Goal: Transaction & Acquisition: Download file/media

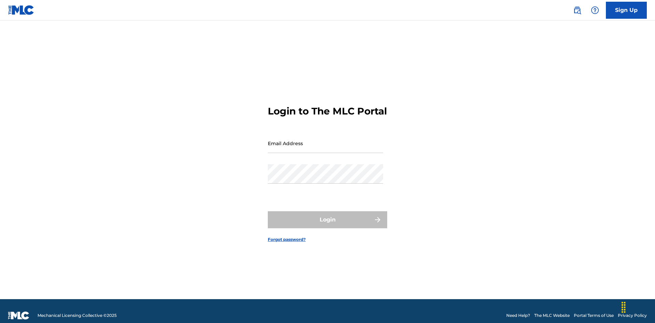
scroll to position [9, 0]
click at [325, 140] on input "Email Address" at bounding box center [325, 143] width 115 height 19
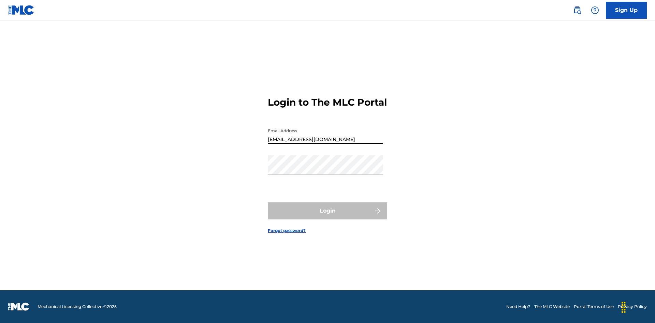
type input "Duke.McTesterson@gmail.com"
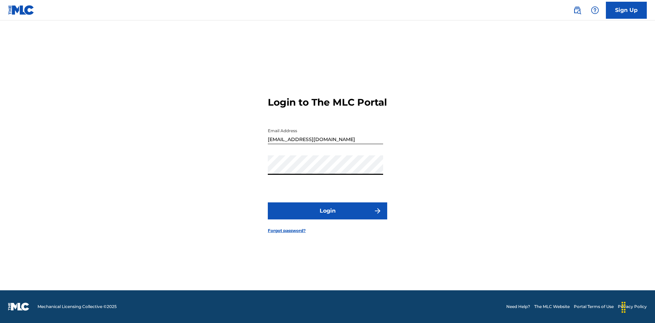
click at [327, 217] on button "Login" at bounding box center [327, 211] width 119 height 17
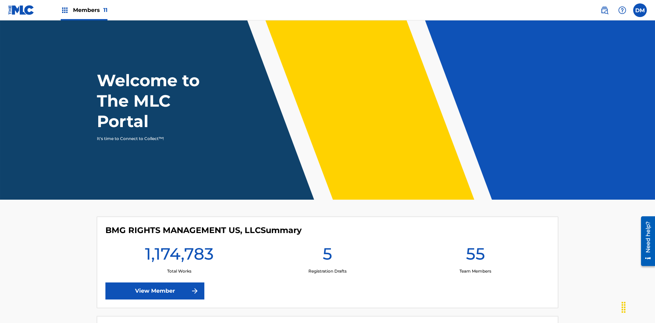
click at [84, 10] on span "Members 11" at bounding box center [90, 10] width 34 height 8
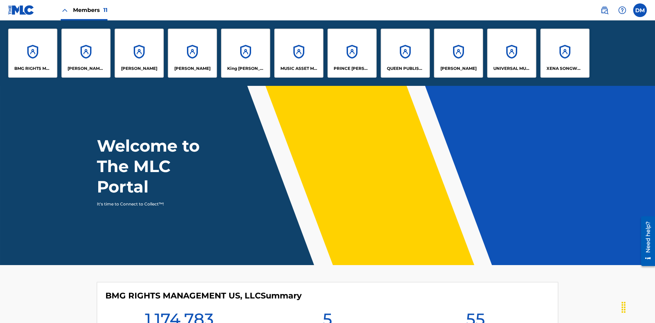
click at [511, 69] on p "UNIVERSAL MUSIC PUB GROUP" at bounding box center [511, 68] width 37 height 6
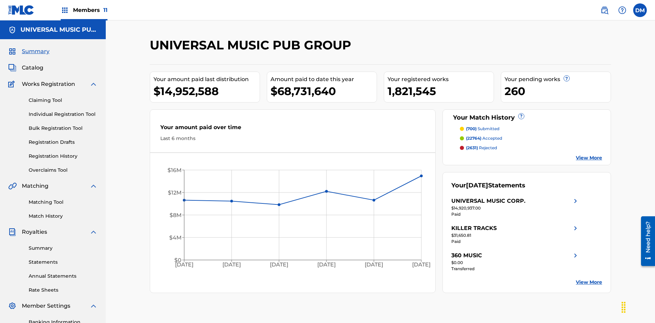
click at [63, 287] on link "Rate Sheets" at bounding box center [63, 290] width 69 height 7
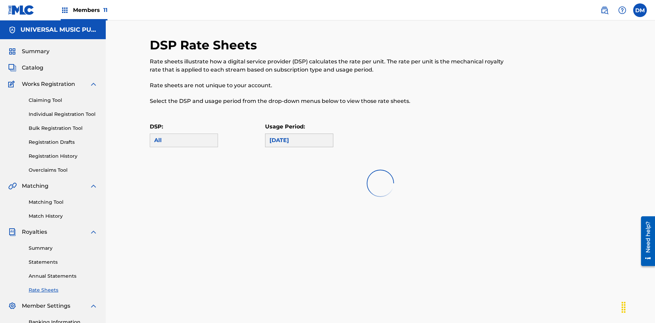
click at [299, 136] on div "March 2025" at bounding box center [298, 140] width 59 height 8
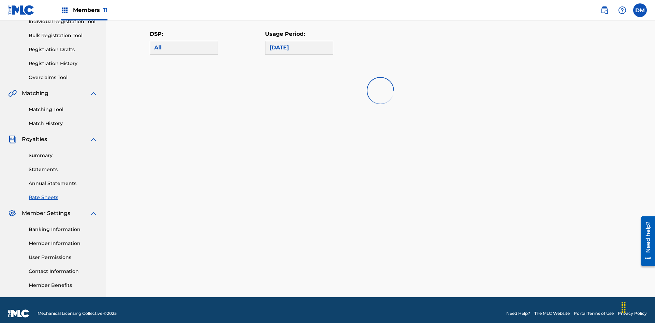
scroll to position [0, 0]
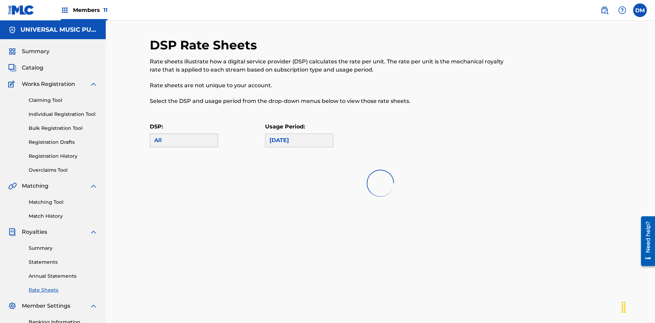
click at [184, 136] on div "All" at bounding box center [183, 140] width 59 height 8
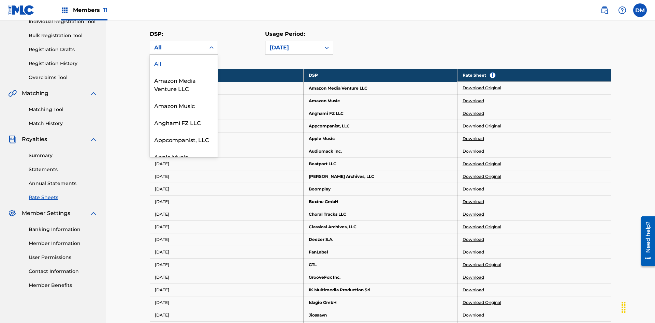
click at [184, 199] on div "Beatport LLC" at bounding box center [184, 190] width 68 height 17
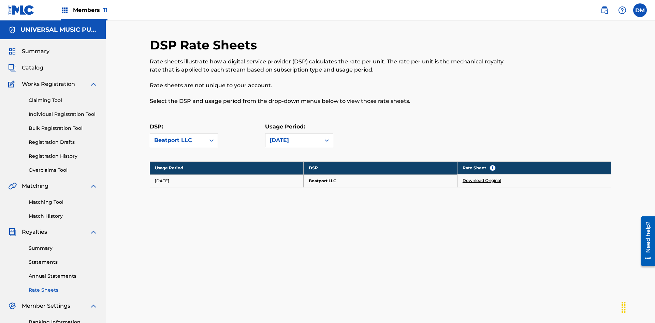
scroll to position [100, 0]
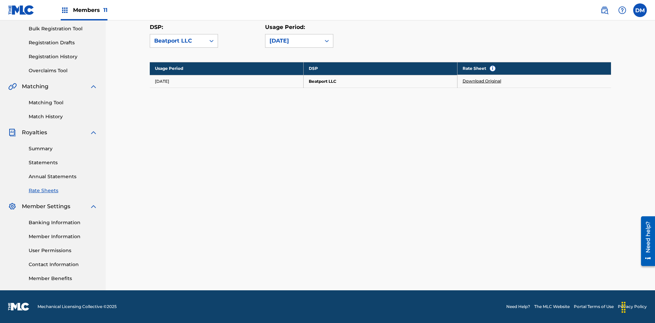
click at [482, 81] on link "Download Original" at bounding box center [481, 81] width 39 height 6
